Goal: Information Seeking & Learning: Learn about a topic

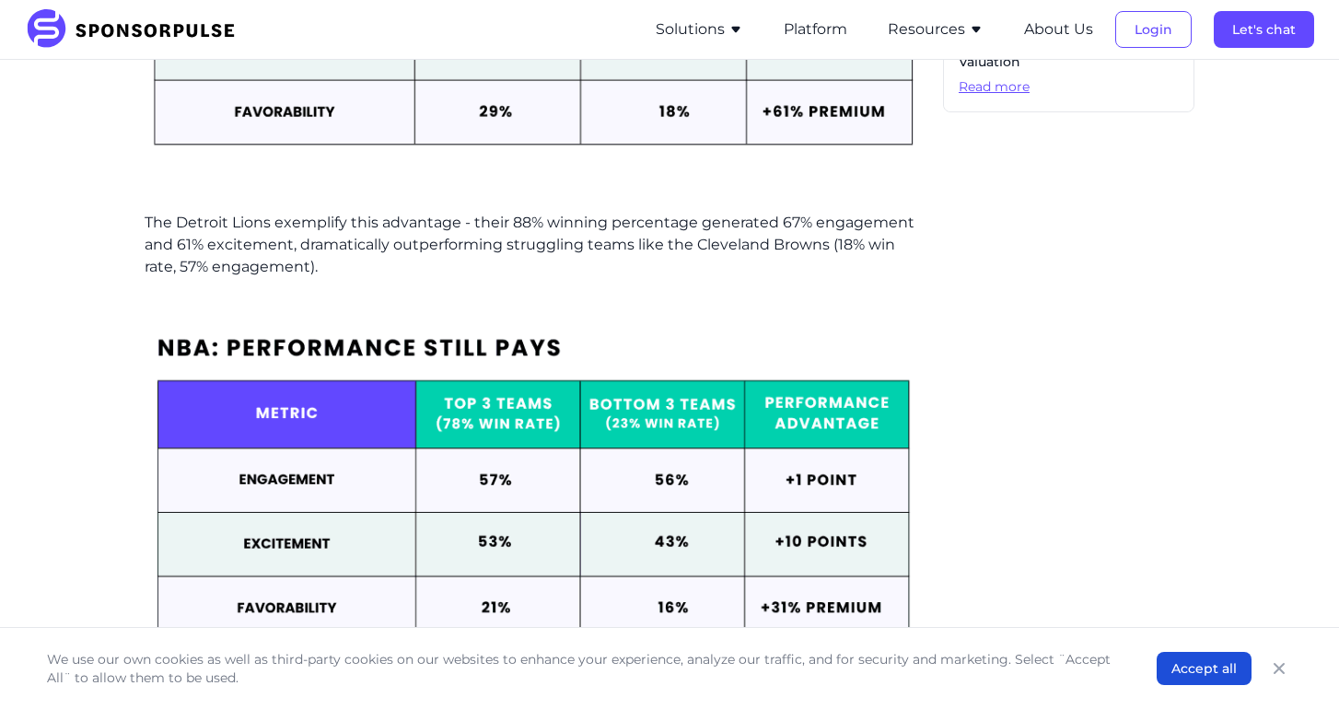
scroll to position [1361, 0]
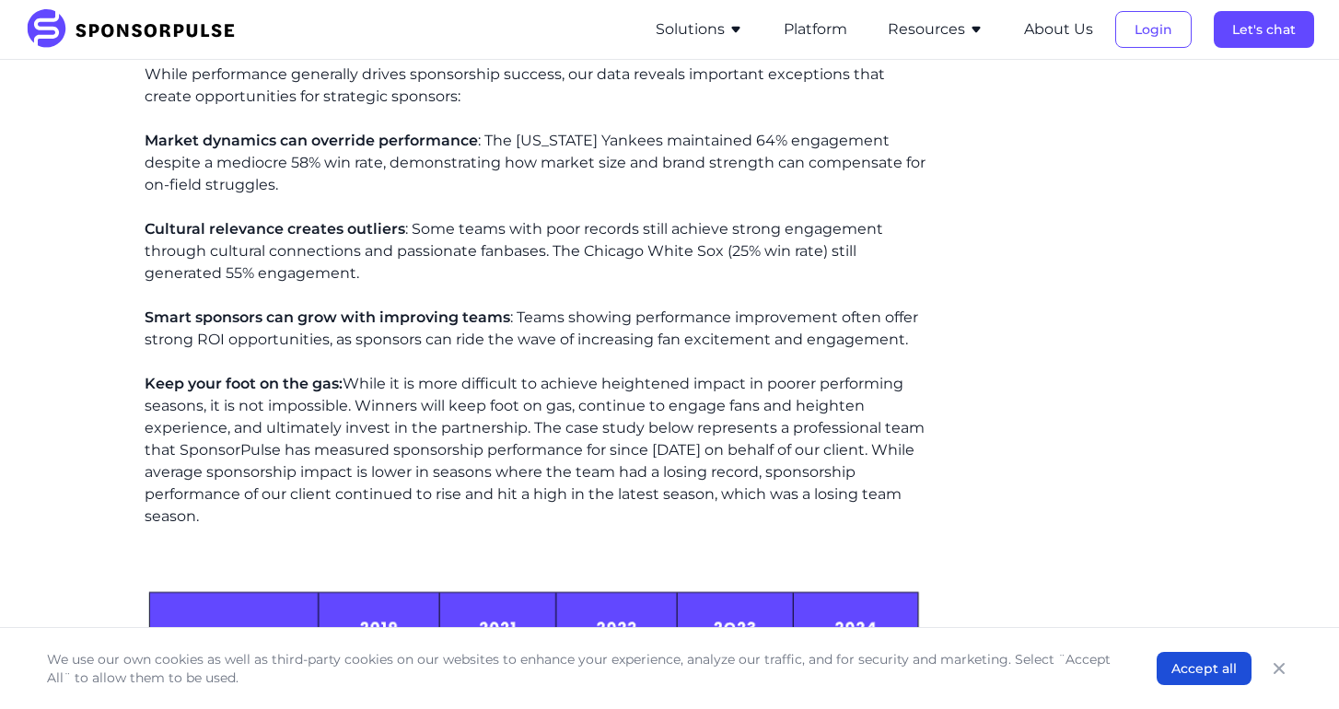
scroll to position [3912, 0]
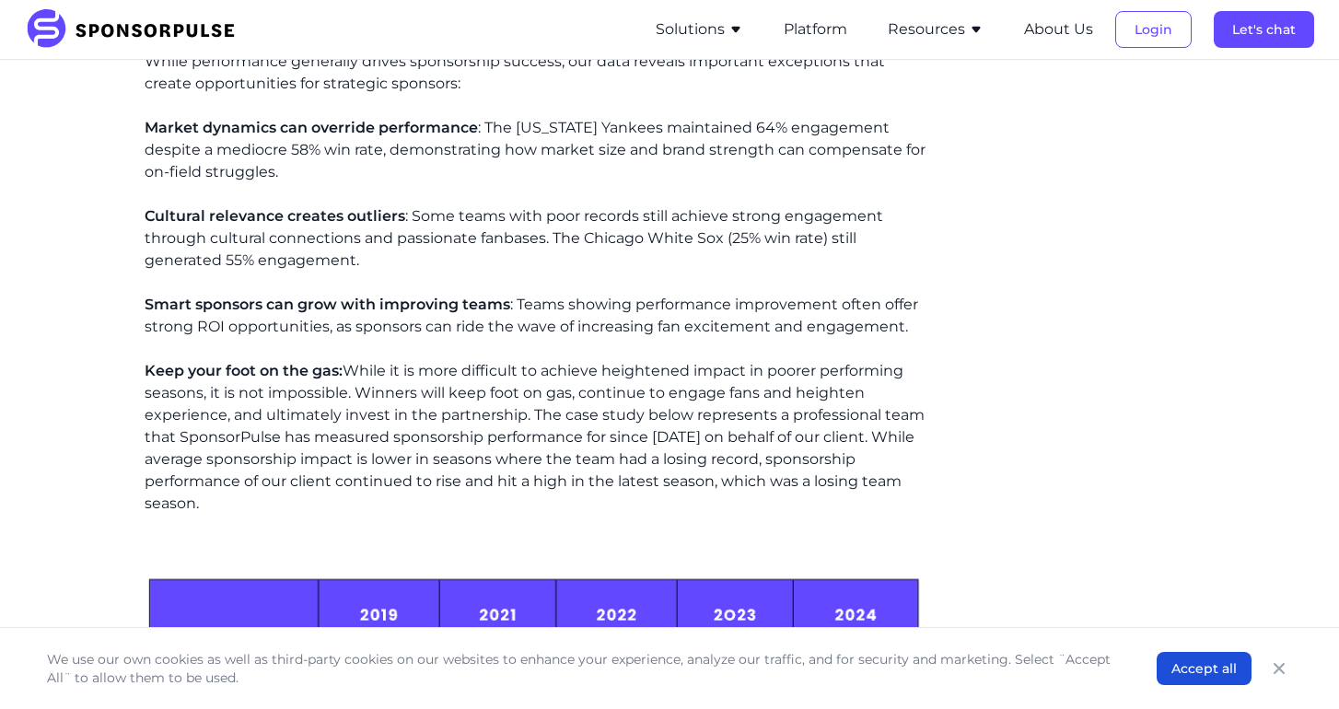
click at [417, 296] on span "Smart sponsors can grow with improving teams" at bounding box center [328, 304] width 366 height 17
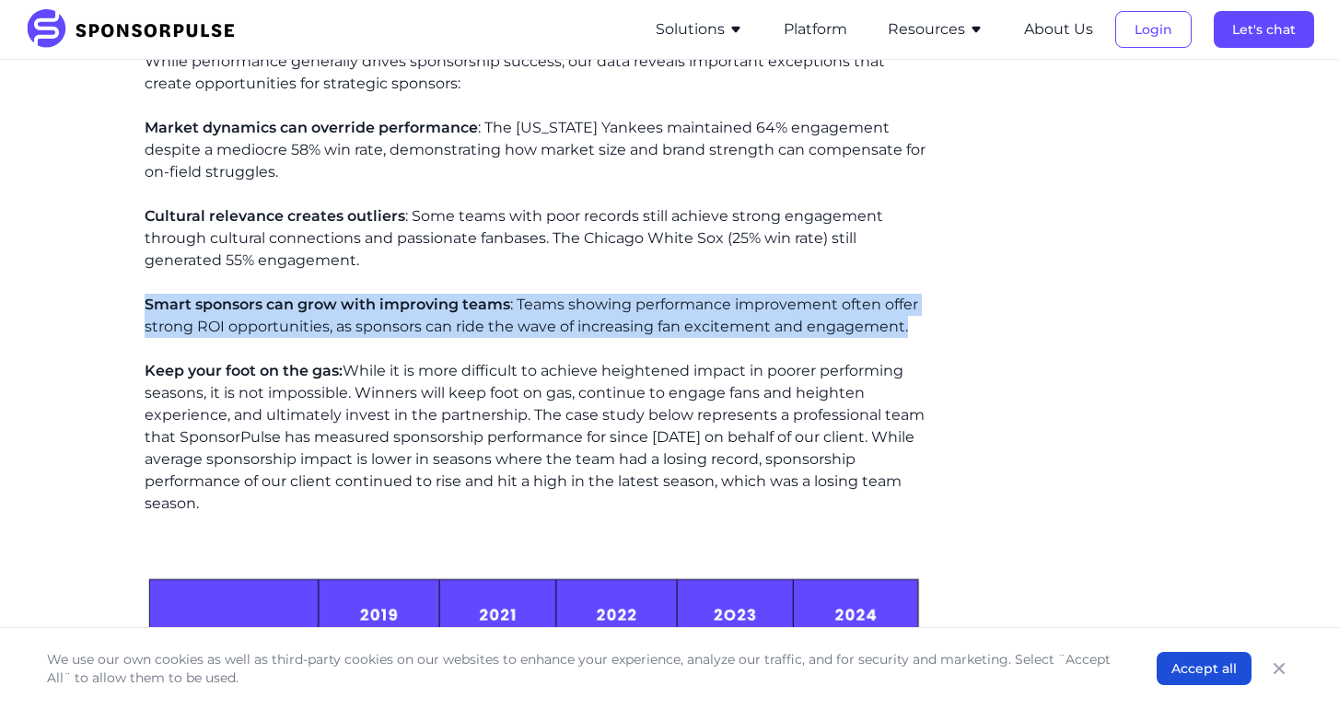
click at [417, 296] on span "Smart sponsors can grow with improving teams" at bounding box center [328, 304] width 366 height 17
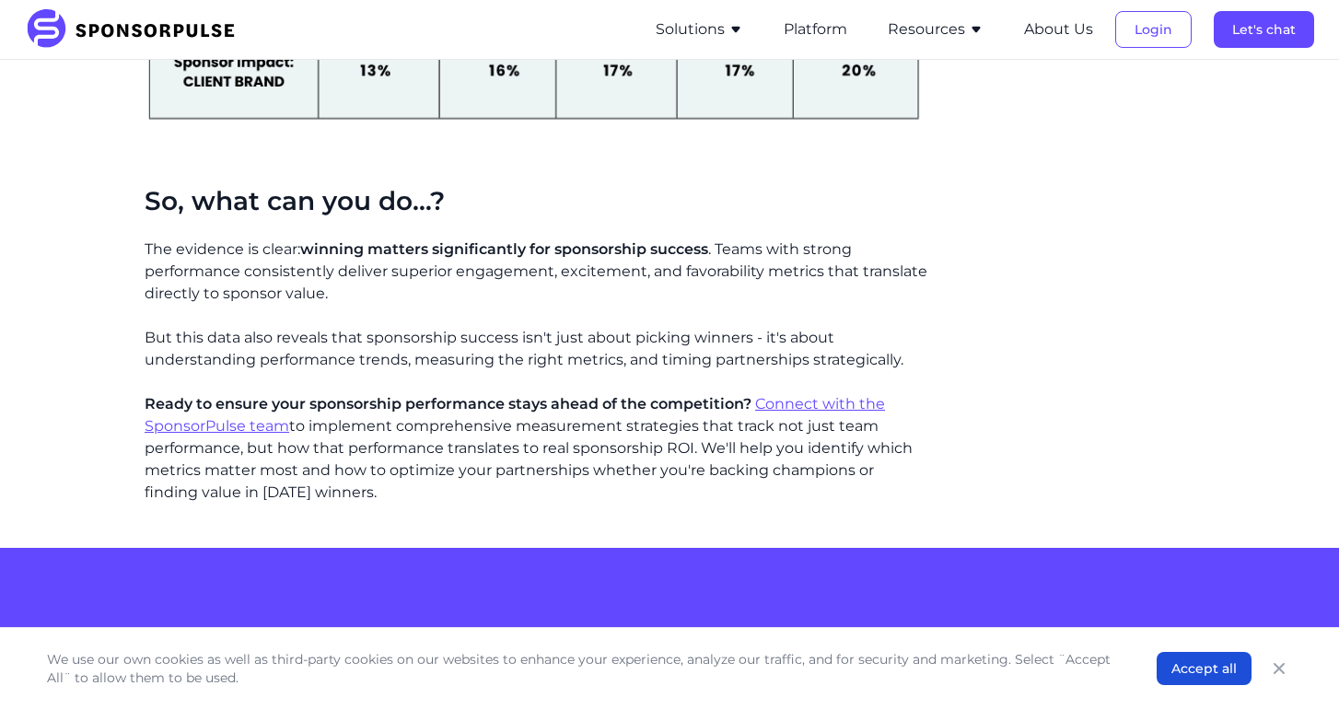
scroll to position [4674, 0]
